Goal: Task Accomplishment & Management: Use online tool/utility

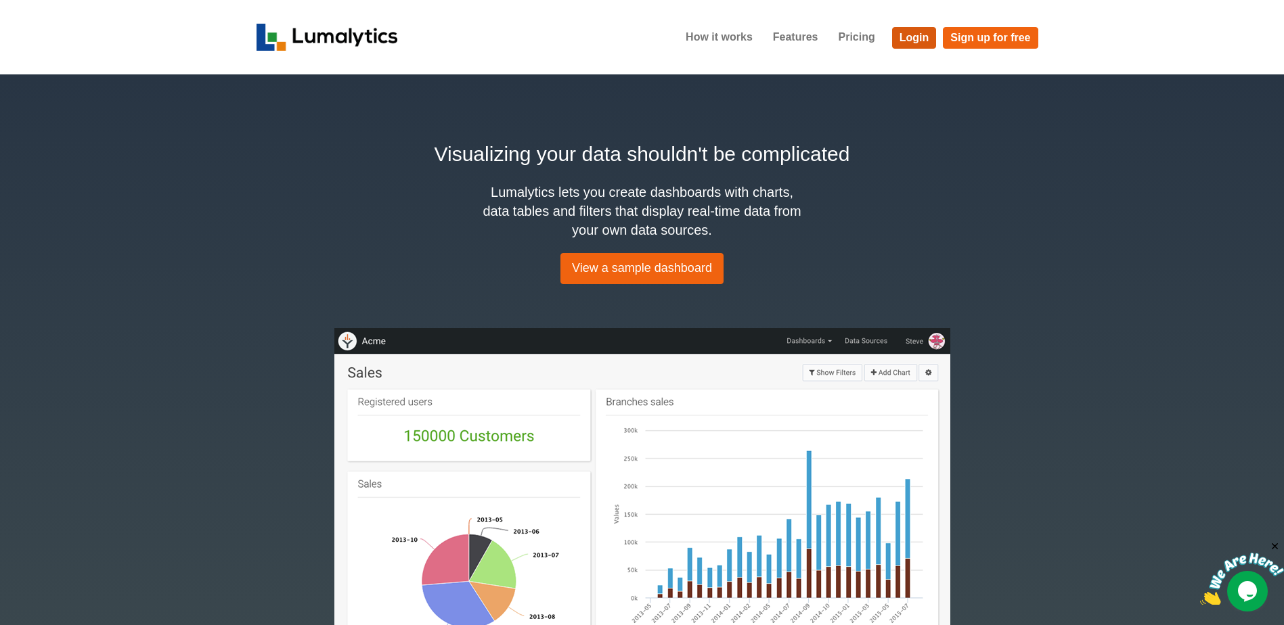
click at [906, 36] on link "Login" at bounding box center [914, 38] width 45 height 22
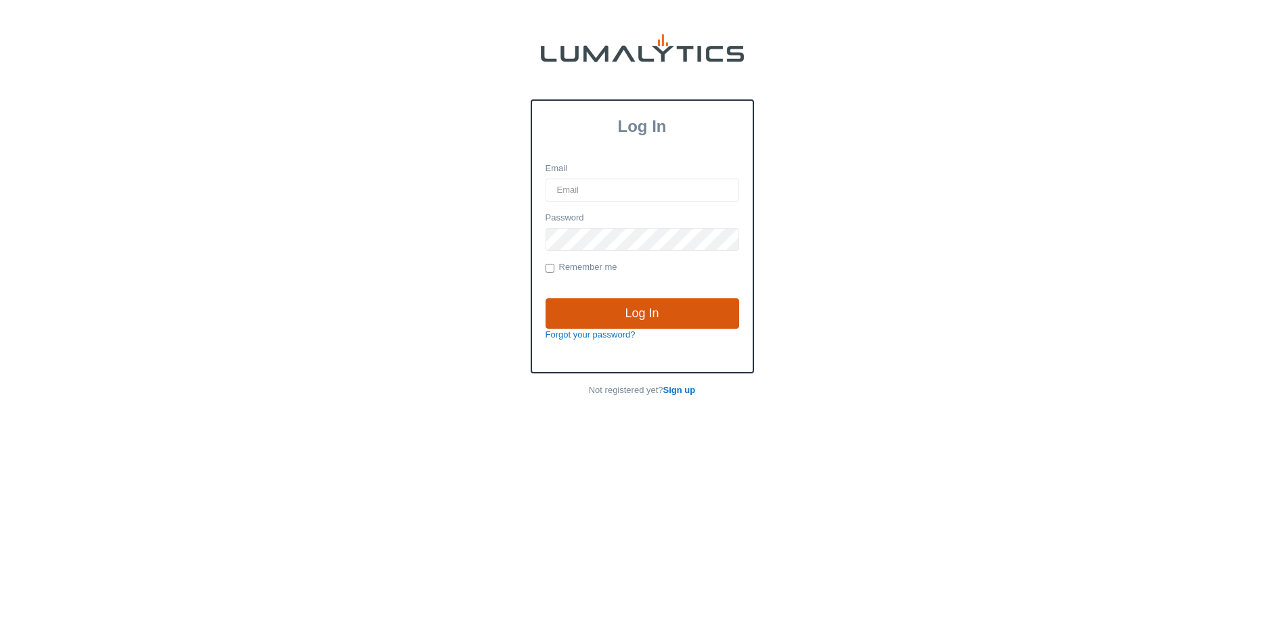
type input "[EMAIL_ADDRESS][DOMAIN_NAME]"
click at [630, 326] on input "Log In" at bounding box center [643, 313] width 194 height 31
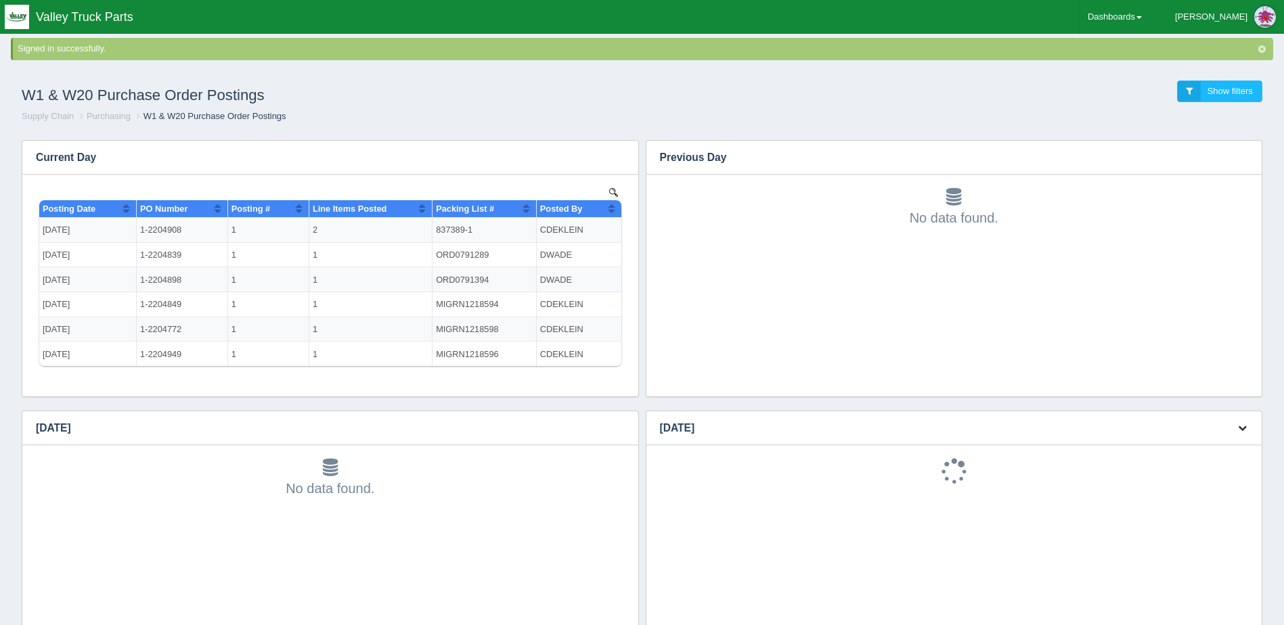
click at [1241, 424] on icon "button" at bounding box center [1242, 428] width 9 height 9
click at [1225, 445] on link "Download CSV" at bounding box center [1197, 449] width 108 height 20
